Goal: Information Seeking & Learning: Learn about a topic

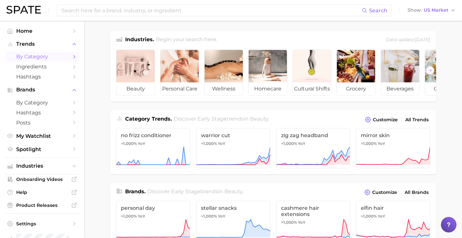
click at [39, 61] on link "by Category" at bounding box center [42, 57] width 74 height 10
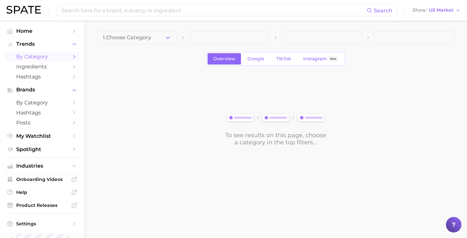
click at [140, 30] on main "1. Choose Category Overview Google TikTok Instagram Beta To see results on this…" at bounding box center [275, 100] width 382 height 158
click at [139, 35] on span "1. Choose Category" at bounding box center [127, 38] width 48 height 6
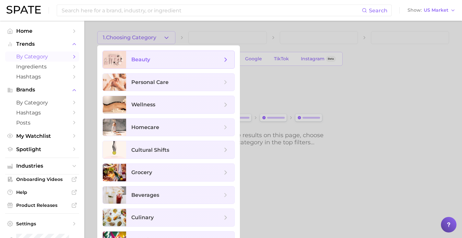
click at [139, 55] on span "beauty" at bounding box center [180, 60] width 108 height 18
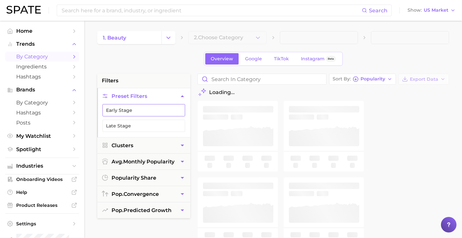
click at [133, 114] on button "Early Stage" at bounding box center [143, 110] width 83 height 12
